Goal: Complete application form

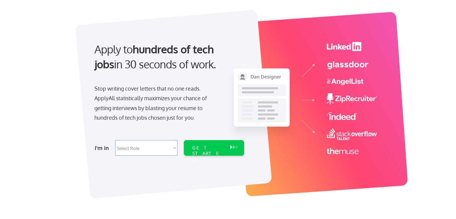
scroll to position [60, 0]
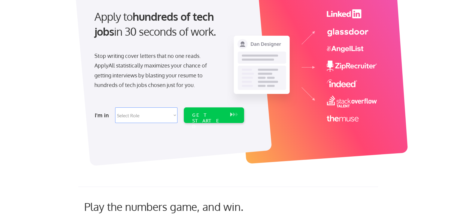
click at [146, 114] on select "Select Role Software Engineering Product Management Customer Success Sales UI/U…" at bounding box center [146, 115] width 62 height 16
select select ""data_science___analytics""
click at [115, 107] on select "Select Role Software Engineering Product Management Customer Success Sales UI/U…" at bounding box center [146, 115] width 62 height 16
select select ""data_science___analytics""
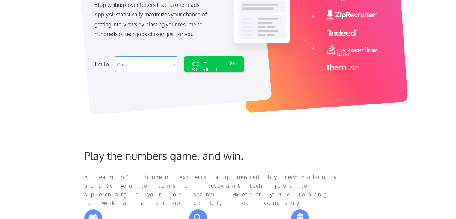
scroll to position [30, 0]
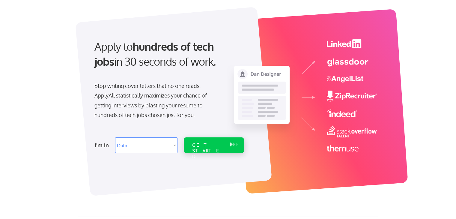
click at [213, 143] on div "GET STARTED" at bounding box center [208, 150] width 32 height 17
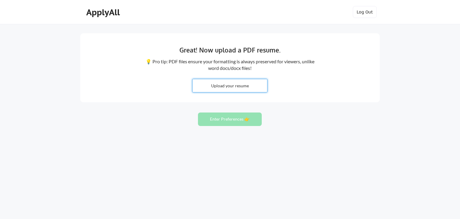
click at [210, 81] on input "file" at bounding box center [230, 85] width 75 height 13
type input "C:\fakepath\[PERSON_NAME] CV (1).docx"
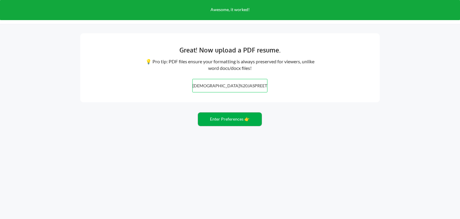
click at [228, 118] on button "Enter Preferences 👉" at bounding box center [230, 118] width 64 height 13
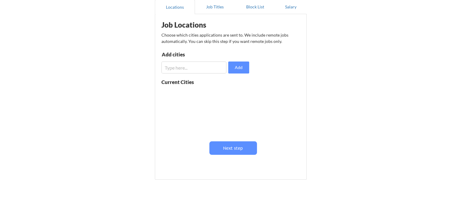
scroll to position [60, 0]
click at [189, 68] on input "input" at bounding box center [191, 67] width 65 height 12
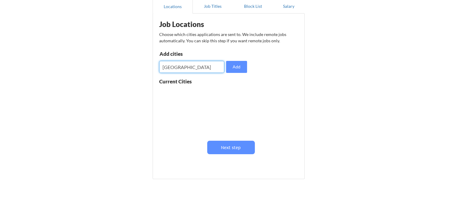
type input "London"
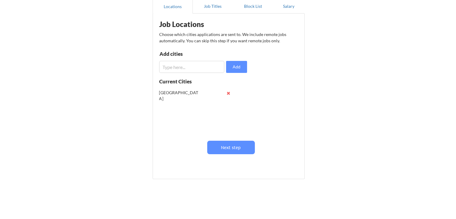
click at [210, 69] on input "input" at bounding box center [191, 67] width 65 height 12
type input "b"
type input "Manchester"
click at [211, 68] on input "input" at bounding box center [191, 67] width 65 height 12
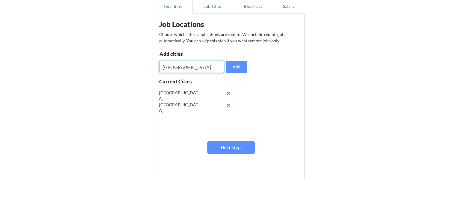
type input "Leeds"
click at [211, 68] on input "input" at bounding box center [191, 67] width 65 height 12
type input "Birmingham"
click at [235, 67] on button "Add" at bounding box center [236, 67] width 21 height 12
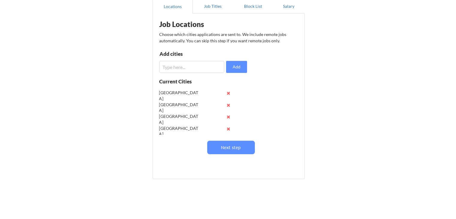
click at [199, 67] on input "input" at bounding box center [191, 67] width 65 height 12
click at [230, 148] on button "Next step" at bounding box center [231, 146] width 48 height 13
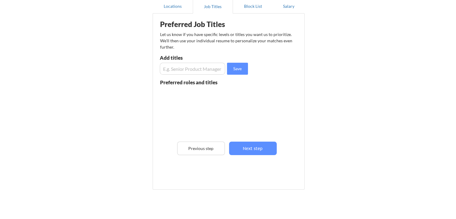
click at [190, 68] on input "input" at bounding box center [192, 69] width 65 height 12
type input "Part time"
click at [193, 68] on input "input" at bounding box center [192, 69] width 65 height 12
type input "20 ours"
click at [228, 105] on button at bounding box center [229, 106] width 4 height 4
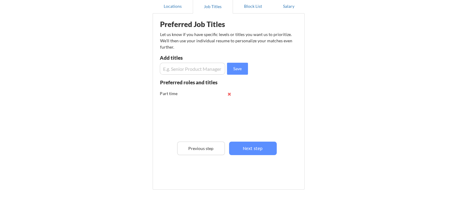
click at [193, 66] on input "input" at bounding box center [192, 69] width 65 height 12
type input "20 hours"
click at [249, 151] on button "Next step" at bounding box center [253, 147] width 48 height 13
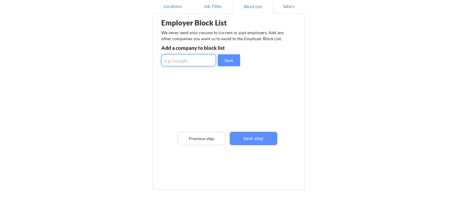
click at [198, 63] on input "input" at bounding box center [188, 60] width 55 height 12
click at [241, 137] on button "Next step" at bounding box center [253, 137] width 48 height 13
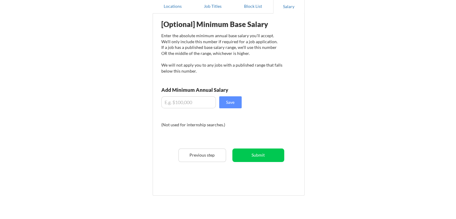
click at [193, 103] on input "input" at bounding box center [188, 102] width 55 height 12
type input "$12"
click at [229, 102] on button "Save" at bounding box center [230, 102] width 22 height 12
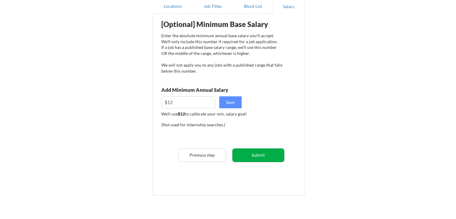
click at [262, 154] on button "Submit" at bounding box center [258, 154] width 52 height 13
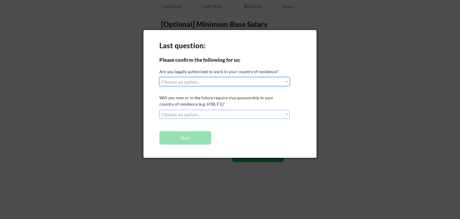
click at [192, 81] on select "Choose an option... Yes, I am a US Citizen Yes, I am a Canadian Citizen Yes, I …" at bounding box center [224, 81] width 130 height 9
select select ""no__i_am_not__yet__authorized""
click at [159, 77] on select "Choose an option... Yes, I am a US Citizen Yes, I am a Canadian Citizen Yes, I …" at bounding box center [224, 81] width 130 height 9
click at [198, 113] on select "Choose an option... No, I will not need sponsorship Yes, I will need sponsorship" at bounding box center [224, 114] width 130 height 9
select select ""no__i_will_not_need_sponsorship""
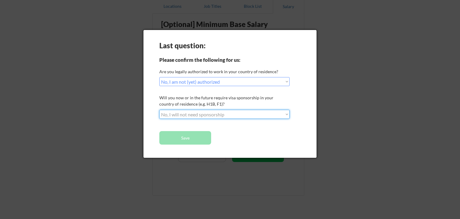
click at [159, 110] on select "Choose an option... No, I will not need sponsorship Yes, I will need sponsorship" at bounding box center [224, 114] width 130 height 9
click at [197, 76] on div "Last question: Please confirm the following for us: Are you legally authorized …" at bounding box center [229, 94] width 173 height 128
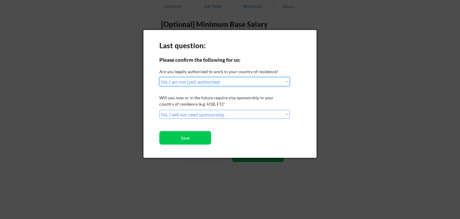
click at [198, 83] on select "Choose an option... Yes, I am a US Citizen Yes, I am a Canadian Citizen Yes, I …" at bounding box center [224, 81] width 130 height 9
click at [159, 77] on select "Choose an option... Yes, I am a US Citizen Yes, I am a Canadian Citizen Yes, I …" at bounding box center [224, 81] width 130 height 9
click at [202, 82] on select "Choose an option... Yes, I am a US Citizen Yes, I am a Canadian Citizen Yes, I …" at bounding box center [224, 81] width 130 height 9
select select ""no__i_am_not__yet__authorized""
click at [159, 77] on select "Choose an option... Yes, I am a US Citizen Yes, I am a Canadian Citizen Yes, I …" at bounding box center [224, 81] width 130 height 9
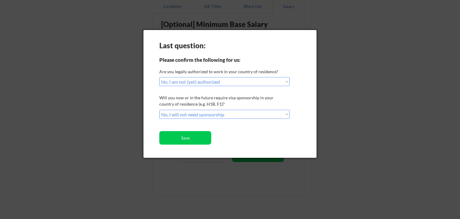
click at [232, 104] on div "Will you now or in the future require visa sponsorship in your country of resid…" at bounding box center [223, 100] width 129 height 13
click at [198, 134] on button "Save" at bounding box center [185, 137] width 52 height 13
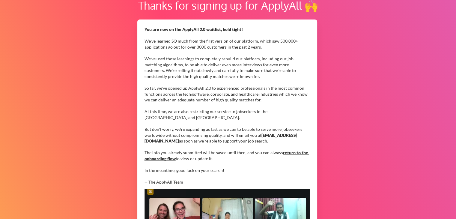
scroll to position [170, 0]
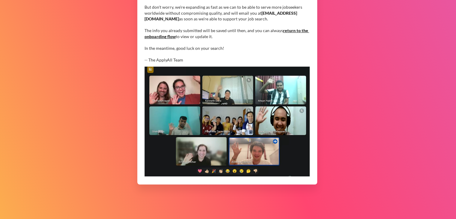
click at [296, 30] on link "return to the onboarding flow" at bounding box center [226, 33] width 164 height 11
